Goal: Task Accomplishment & Management: Complete application form

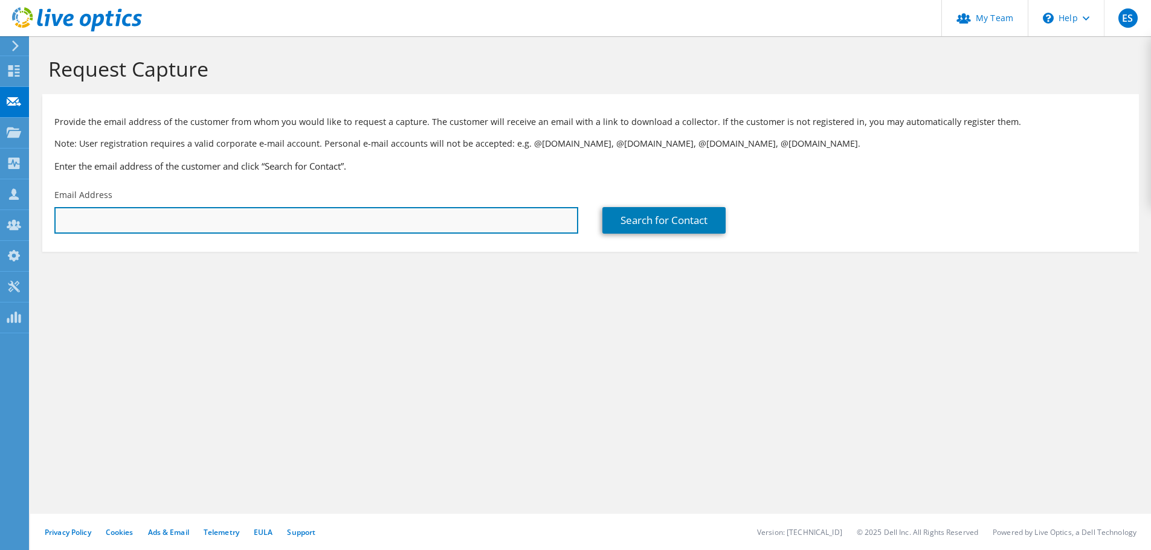
click at [162, 217] on input "text" at bounding box center [316, 220] width 524 height 27
paste input "aweeks@tcmcf.org"
type input "aweeks@tcmcf.org"
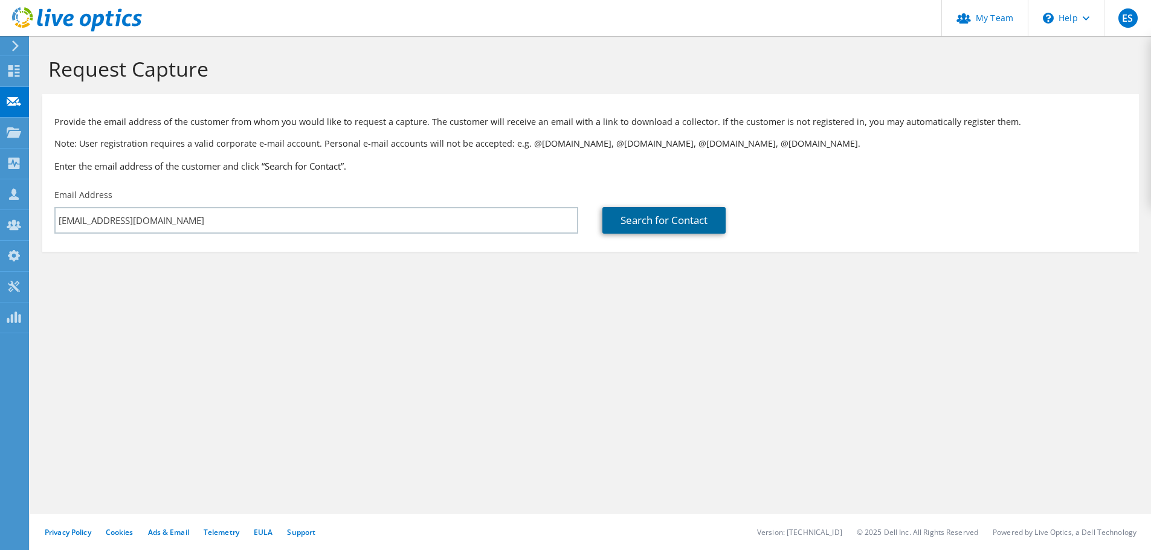
click at [626, 223] on link "Search for Contact" at bounding box center [663, 220] width 123 height 27
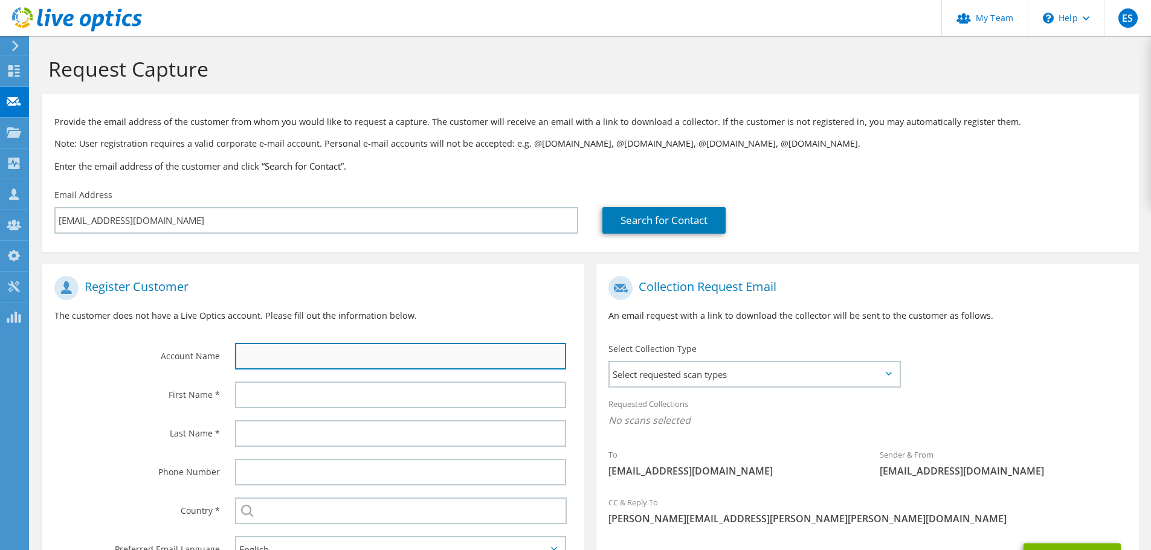
click at [419, 353] on input "text" at bounding box center [400, 356] width 331 height 27
click at [295, 365] on input "text" at bounding box center [400, 356] width 331 height 27
click at [272, 362] on input "text" at bounding box center [400, 356] width 331 height 27
paste input "Tuscola County Medical Care Facility"
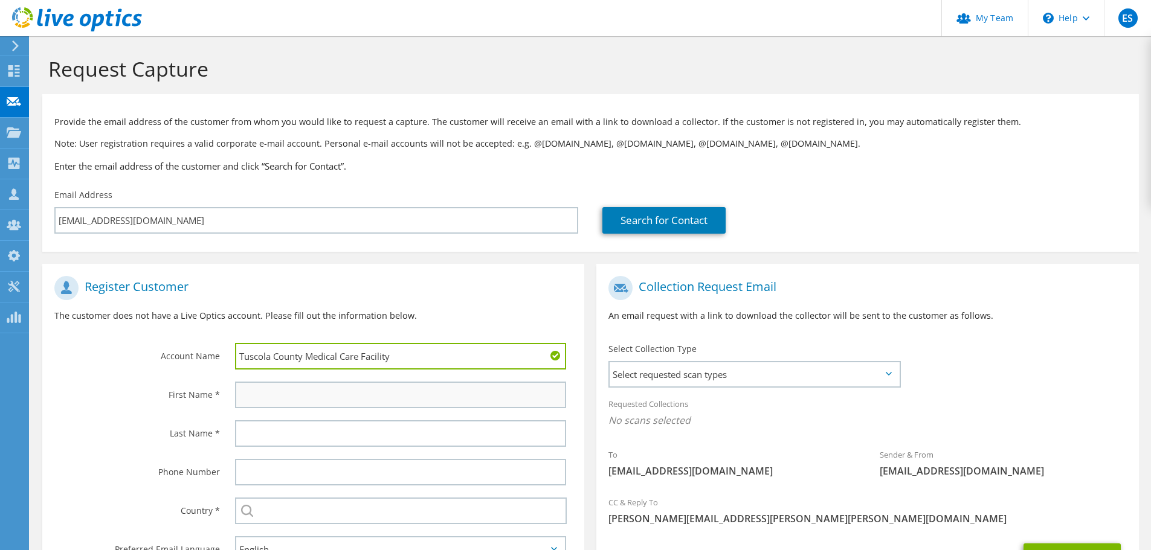
type input "Tuscola County Medical Care Facility"
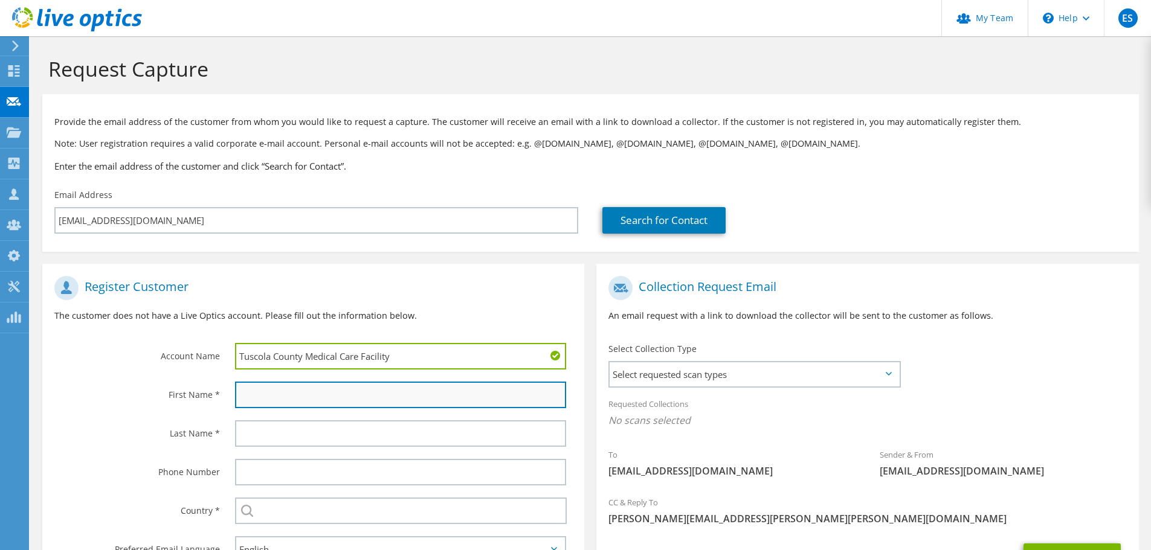
click at [284, 402] on input "text" at bounding box center [400, 395] width 331 height 27
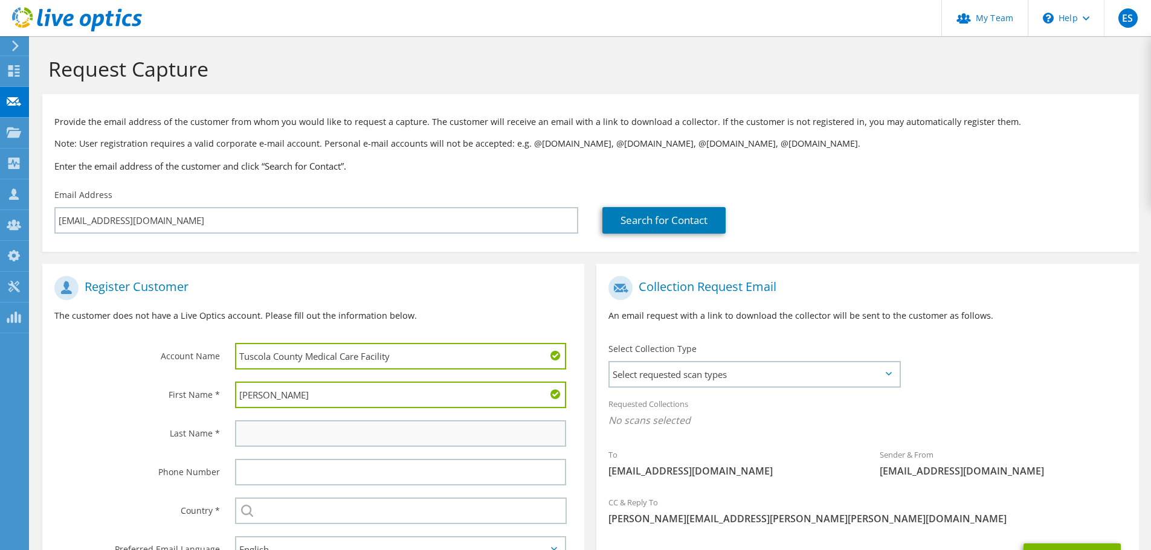
type input "Alex"
click at [280, 435] on input "text" at bounding box center [400, 433] width 331 height 27
click at [246, 431] on input "weeks" at bounding box center [400, 433] width 331 height 27
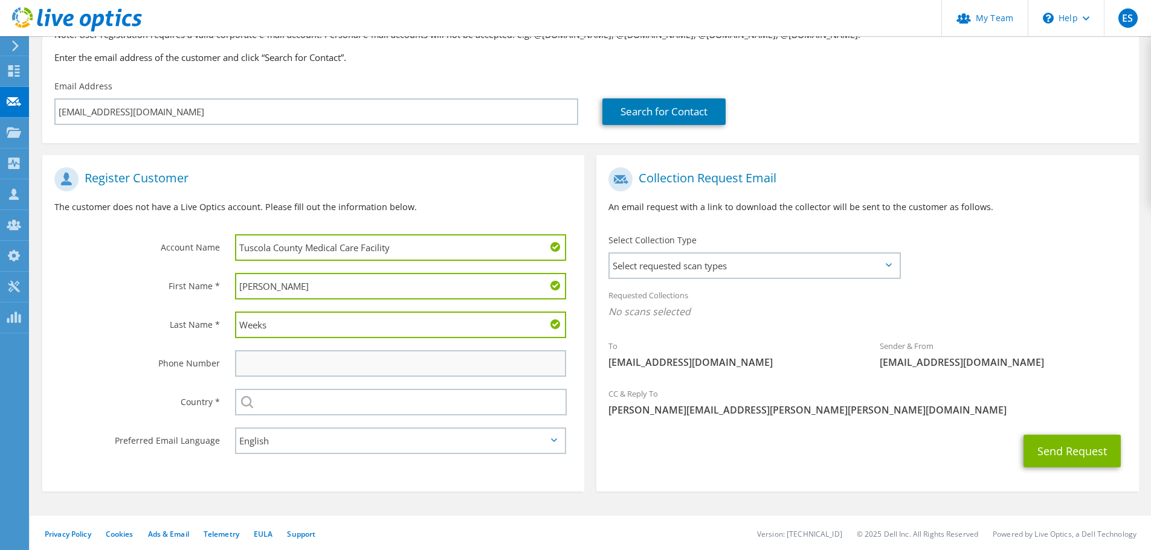
scroll to position [111, 0]
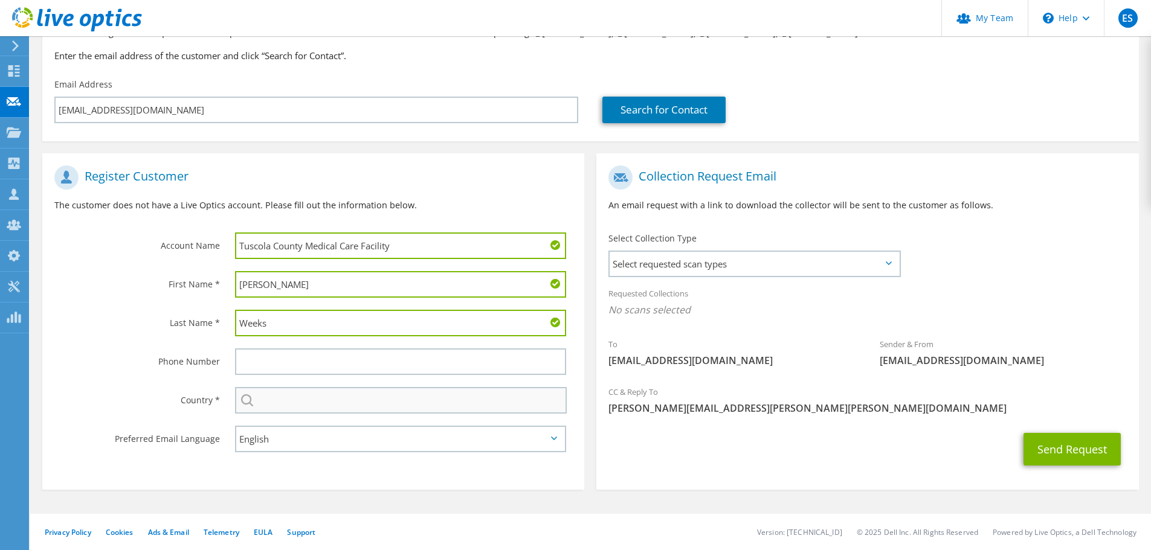
type input "Weeks"
click at [278, 397] on input "text" at bounding box center [401, 400] width 332 height 27
type input "United States"
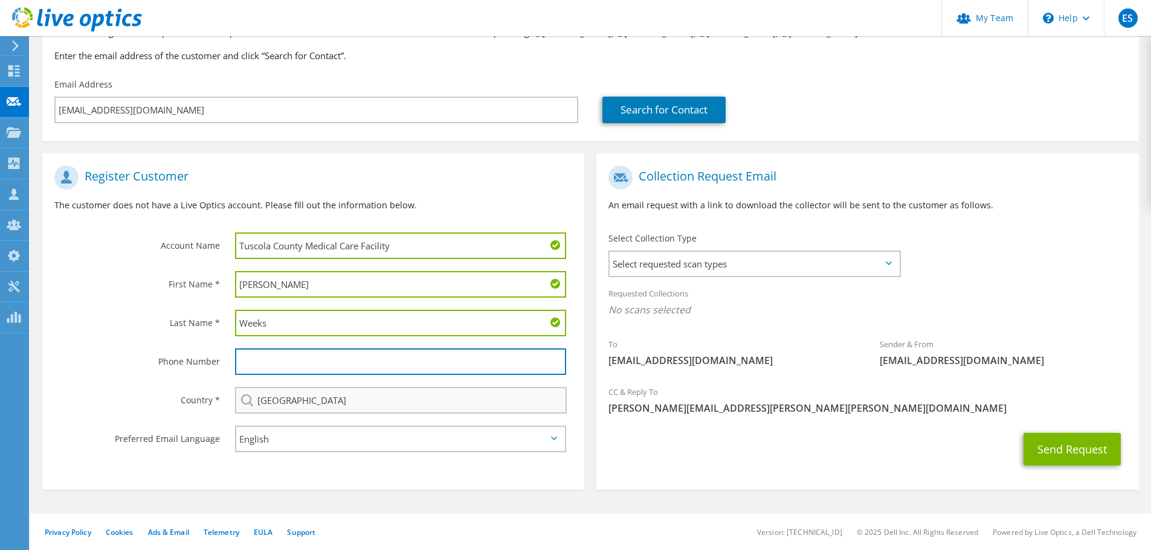
type input "6162402420"
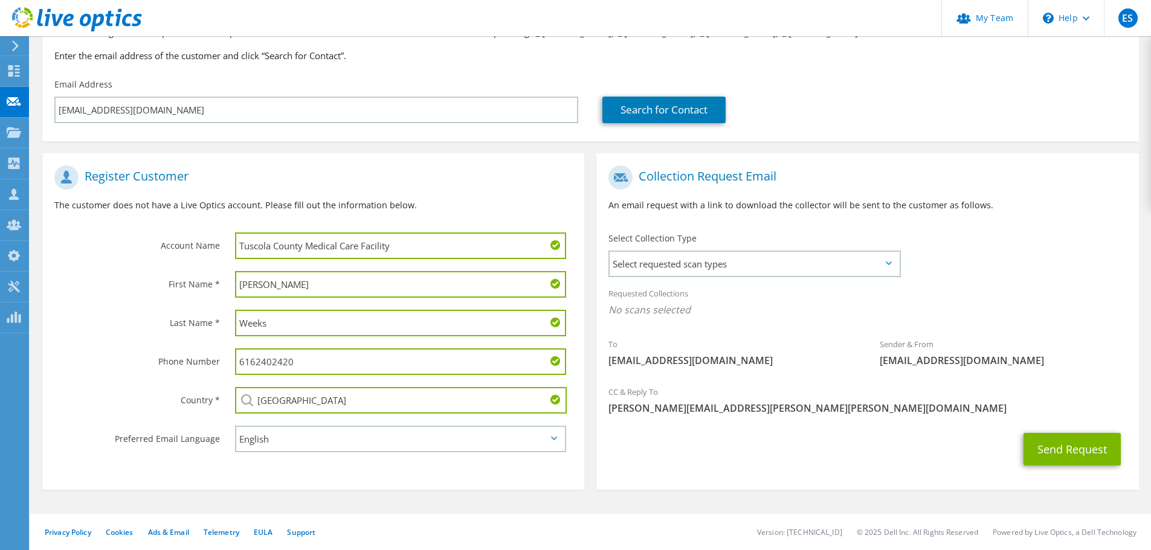
drag, startPoint x: 303, startPoint y: 361, endPoint x: 187, endPoint y: 342, distance: 117.6
click at [187, 342] on section "Register Customer The customer does not have a Live Optics account. Please fill…" at bounding box center [313, 321] width 542 height 336
click at [664, 263] on span "Select requested scan types" at bounding box center [753, 264] width 289 height 24
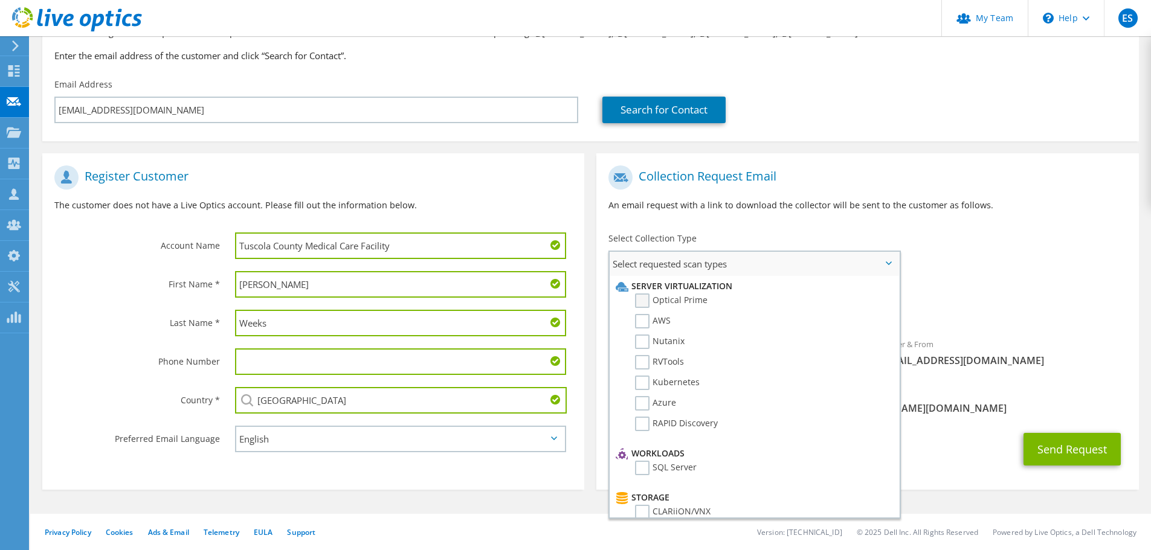
click at [647, 304] on label "Optical Prime" at bounding box center [671, 301] width 72 height 14
click at [0, 0] on input "Optical Prime" at bounding box center [0, 0] width 0 height 0
click at [955, 413] on span "[PERSON_NAME][EMAIL_ADDRESS][PERSON_NAME][PERSON_NAME][DOMAIN_NAME]" at bounding box center [867, 411] width 518 height 13
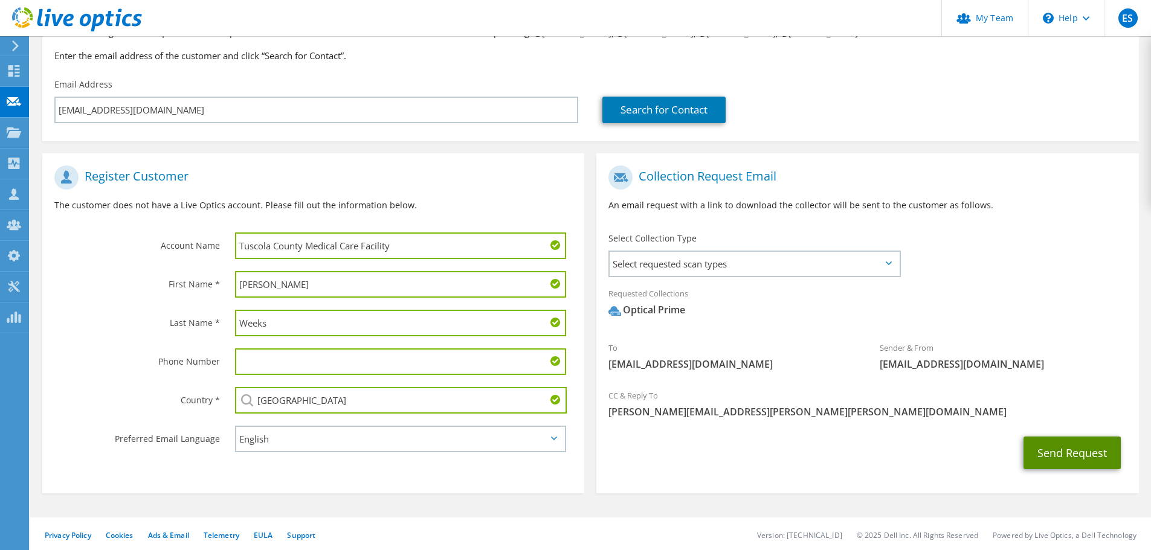
click at [1072, 452] on button "Send Request" at bounding box center [1071, 453] width 97 height 33
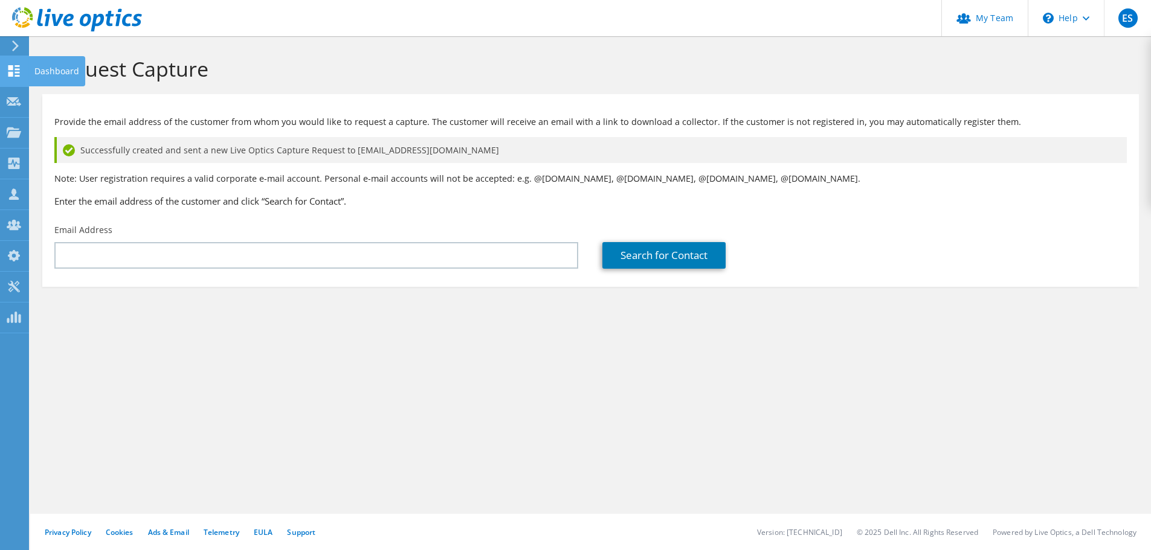
click at [14, 71] on icon at bounding box center [14, 70] width 14 height 11
